Goal: Task Accomplishment & Management: Manage account settings

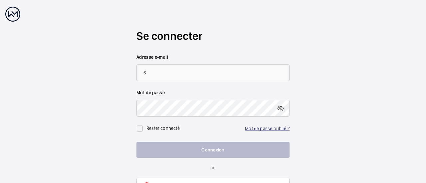
type input "6"
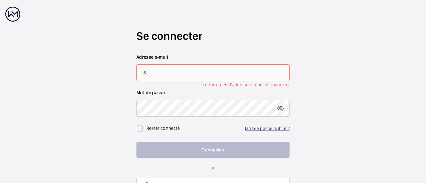
click at [262, 127] on link "Mot de passe oublié ?" at bounding box center [267, 128] width 45 height 5
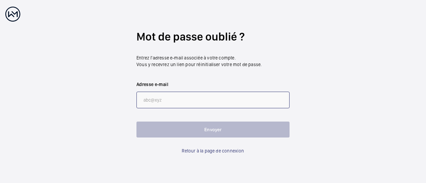
click at [218, 106] on input "email" at bounding box center [212, 100] width 153 height 17
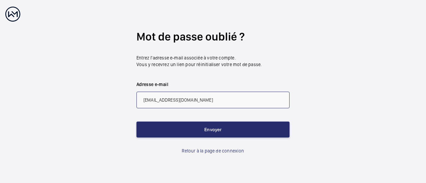
type input "[EMAIL_ADDRESS][DOMAIN_NAME]"
click at [136, 122] on button "Envoyer" at bounding box center [212, 130] width 153 height 16
